Goal: Task Accomplishment & Management: Use online tool/utility

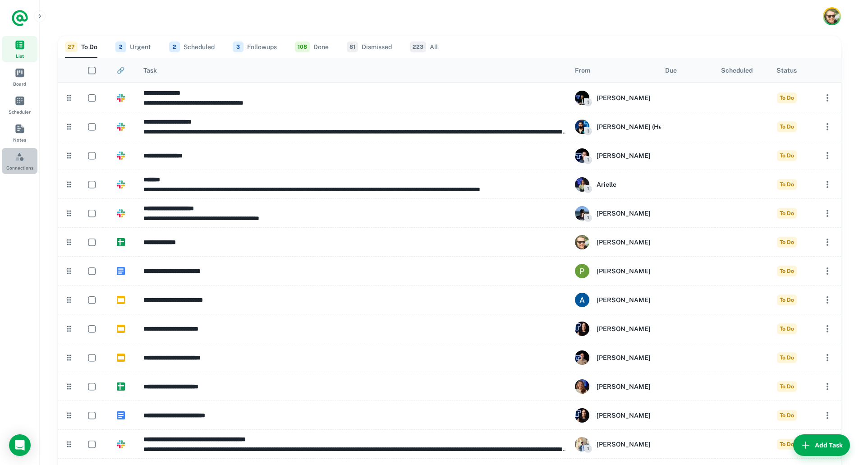
click at [20, 151] on link "Connections" at bounding box center [20, 161] width 36 height 26
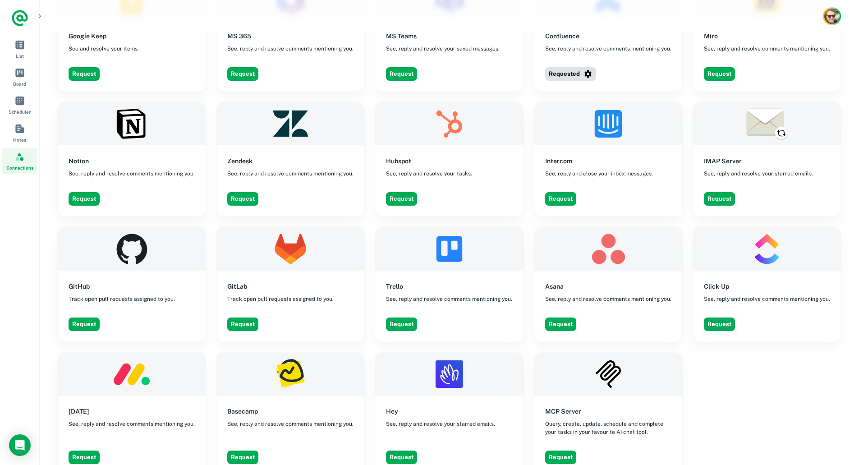
scroll to position [777, 0]
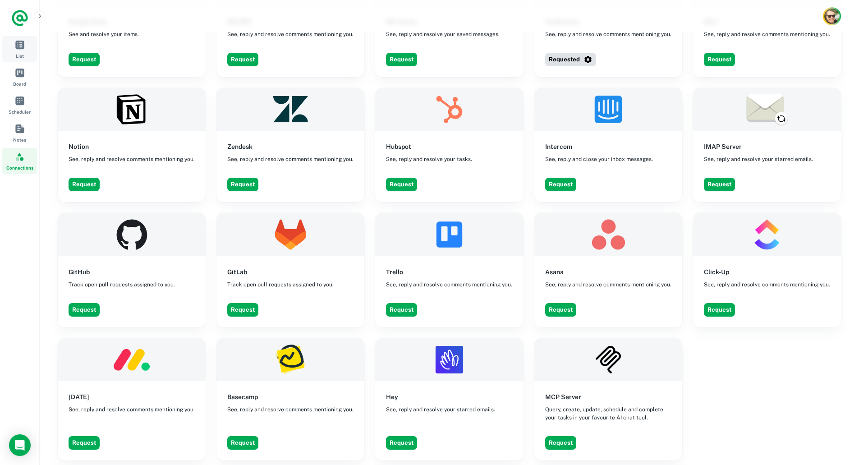
click at [31, 46] on link "List" at bounding box center [20, 49] width 36 height 26
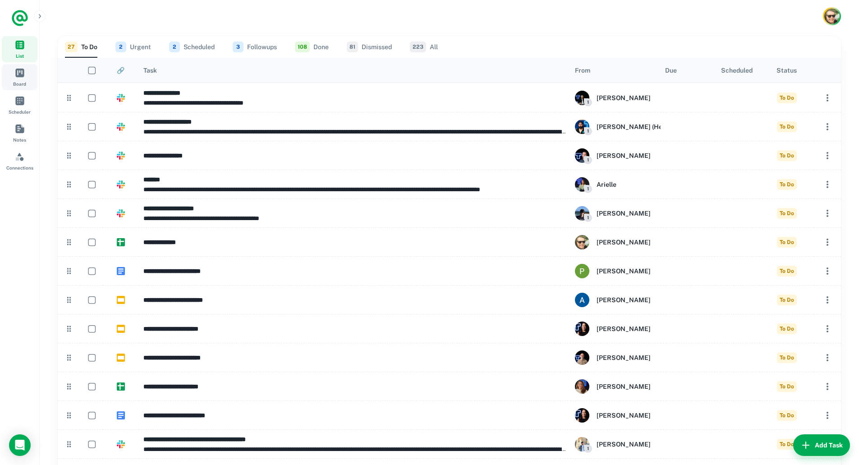
click at [19, 79] on link "Board" at bounding box center [20, 77] width 36 height 26
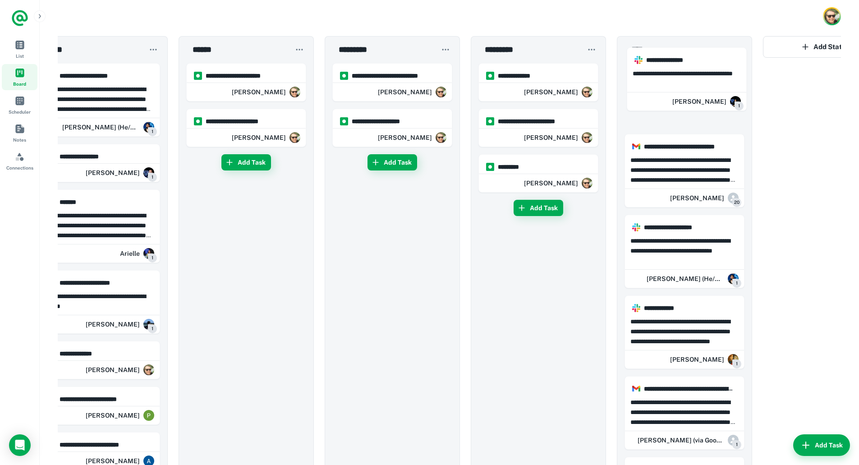
drag, startPoint x: 132, startPoint y: 94, endPoint x: 696, endPoint y: 79, distance: 564.3
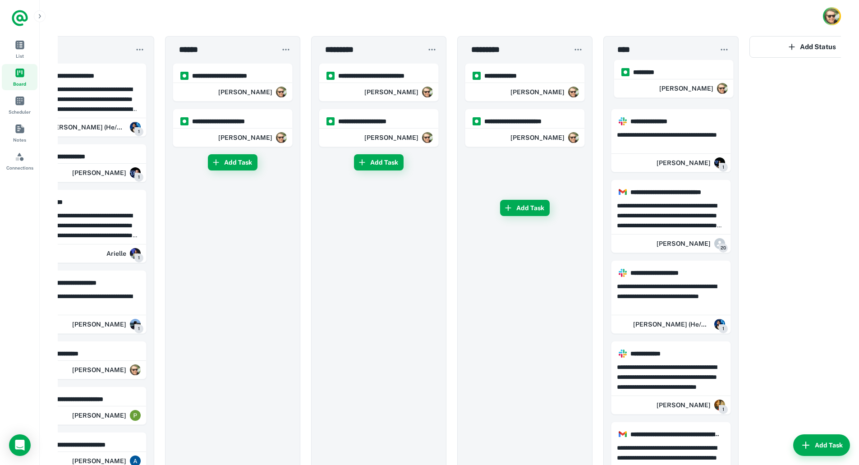
drag, startPoint x: 513, startPoint y: 174, endPoint x: 654, endPoint y: 77, distance: 171.3
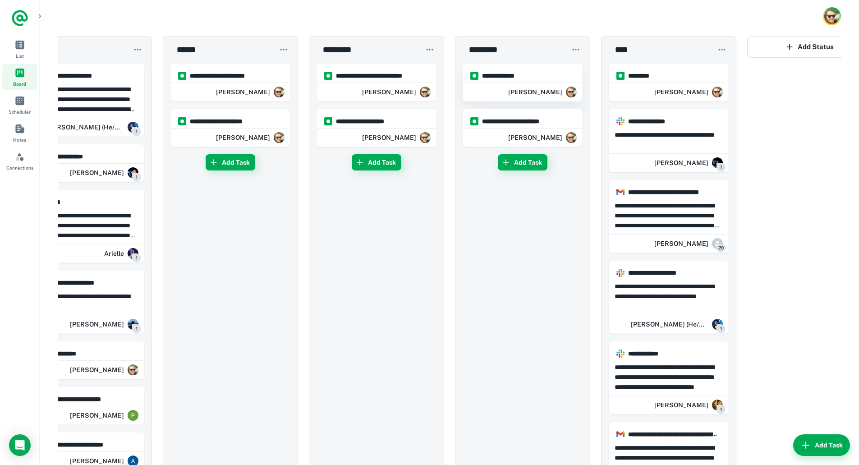
click at [498, 87] on div "[PERSON_NAME]" at bounding box center [522, 92] width 119 height 18
type input "**********"
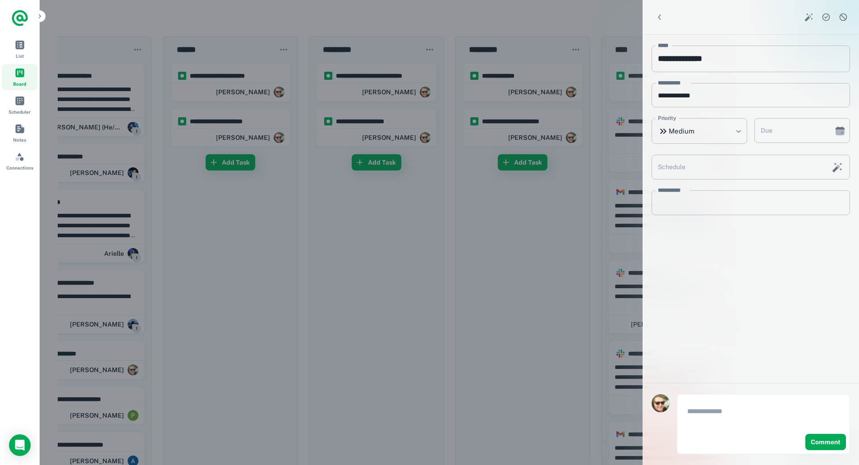
click at [589, 9] on div at bounding box center [429, 232] width 859 height 465
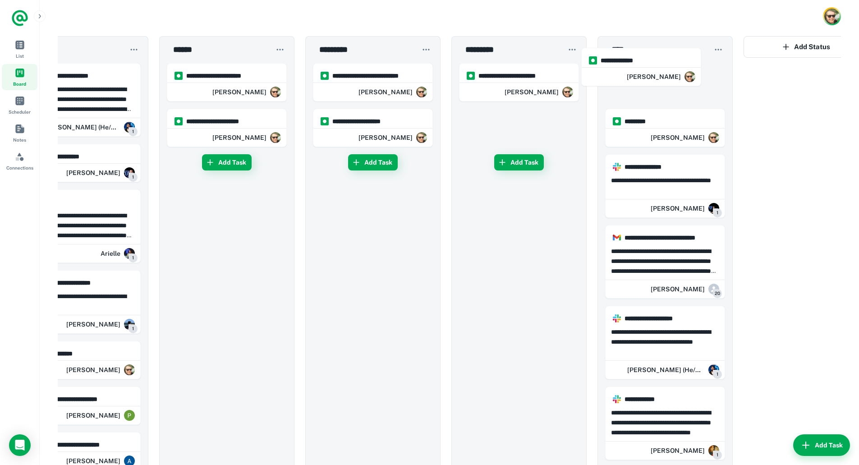
drag, startPoint x: 514, startPoint y: 84, endPoint x: 657, endPoint y: 68, distance: 144.3
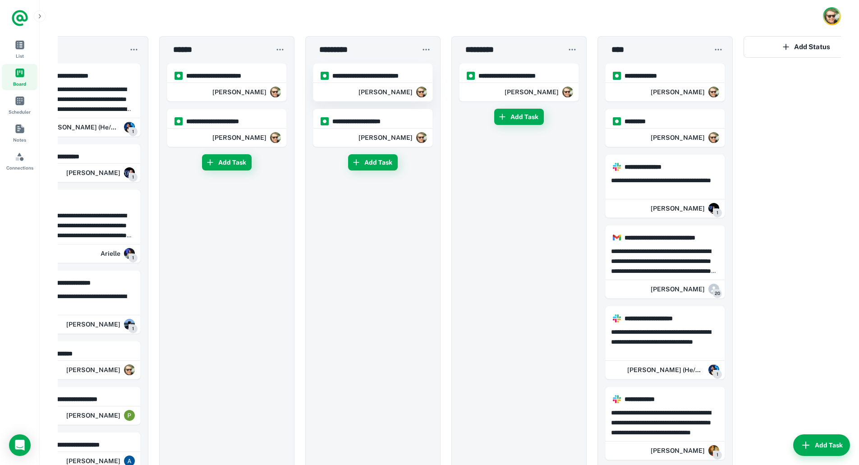
click at [401, 81] on hr at bounding box center [372, 82] width 119 height 2
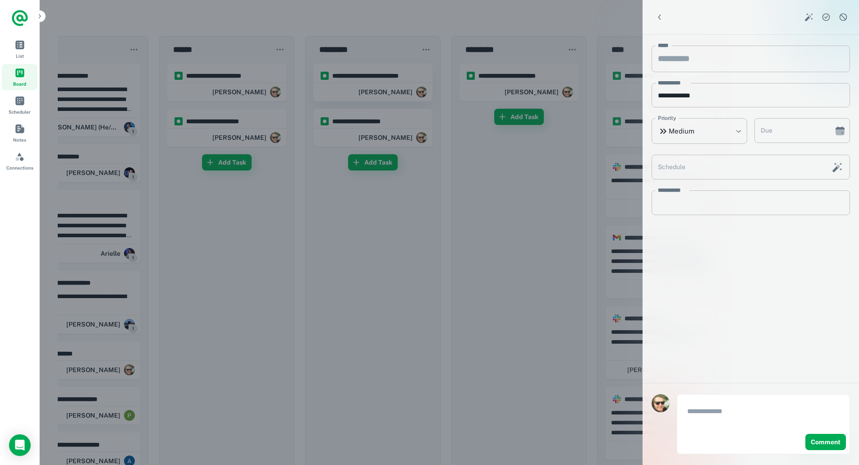
type input "**********"
click at [594, 27] on div at bounding box center [429, 232] width 859 height 465
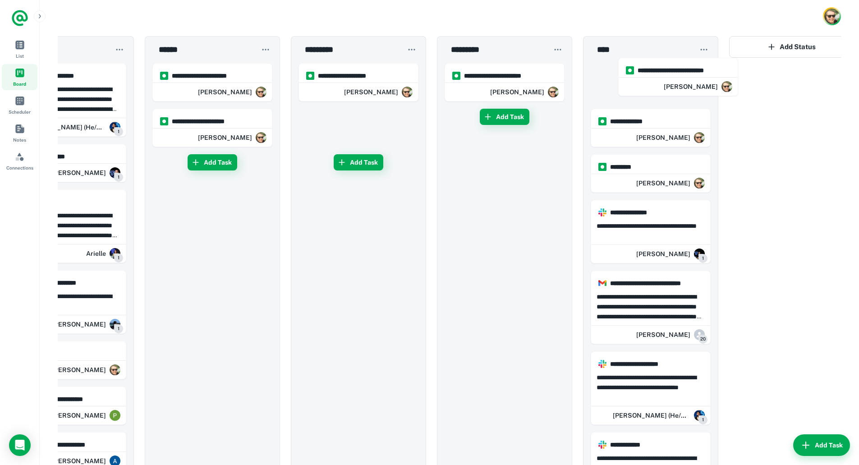
scroll to position [0, 60]
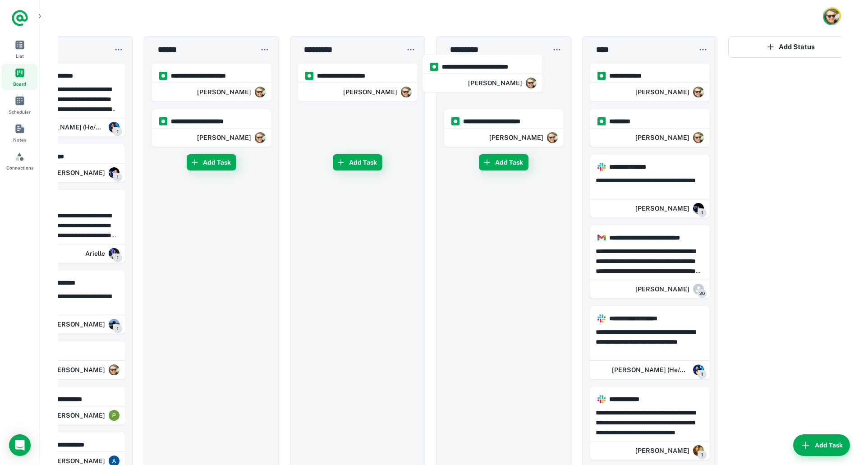
drag, startPoint x: 355, startPoint y: 80, endPoint x: 472, endPoint y: 70, distance: 116.8
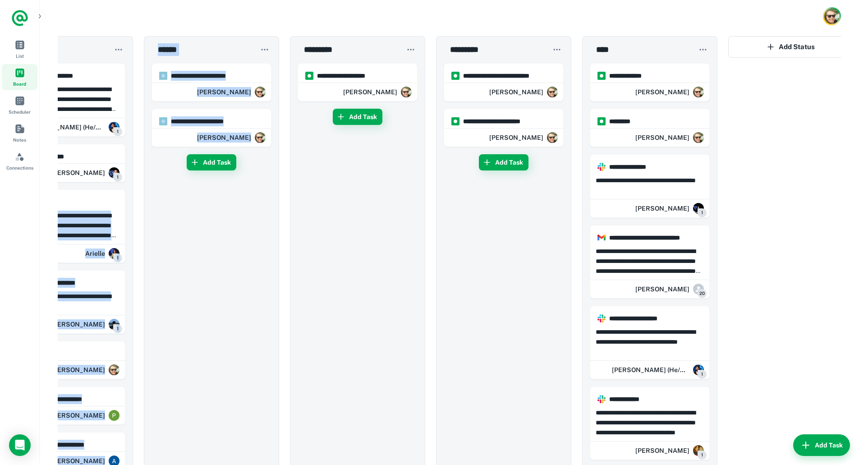
scroll to position [0, 0]
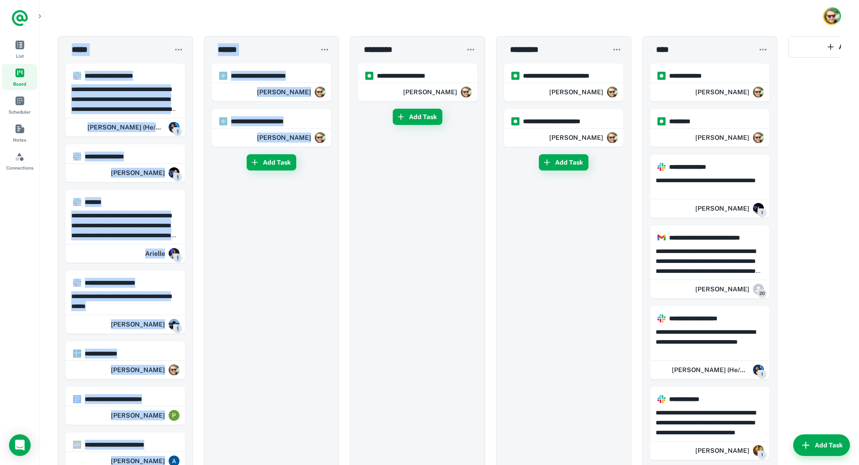
drag, startPoint x: 240, startPoint y: 228, endPoint x: 26, endPoint y: 203, distance: 215.7
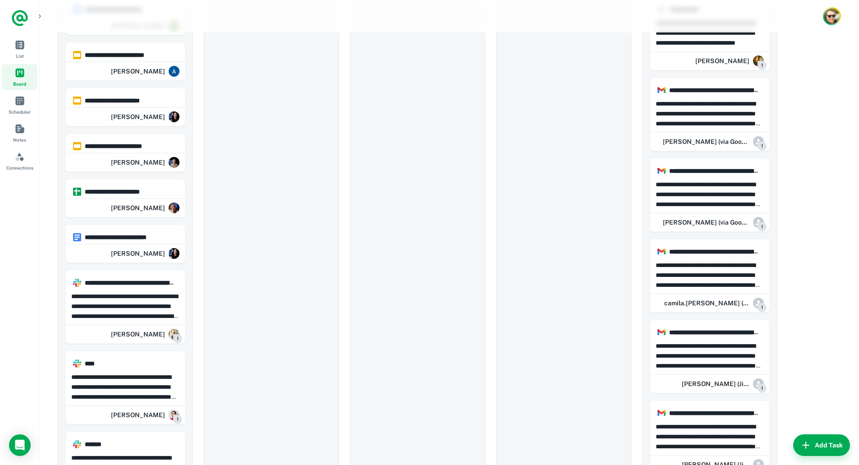
scroll to position [266, 0]
